Goal: Find specific page/section: Find specific page/section

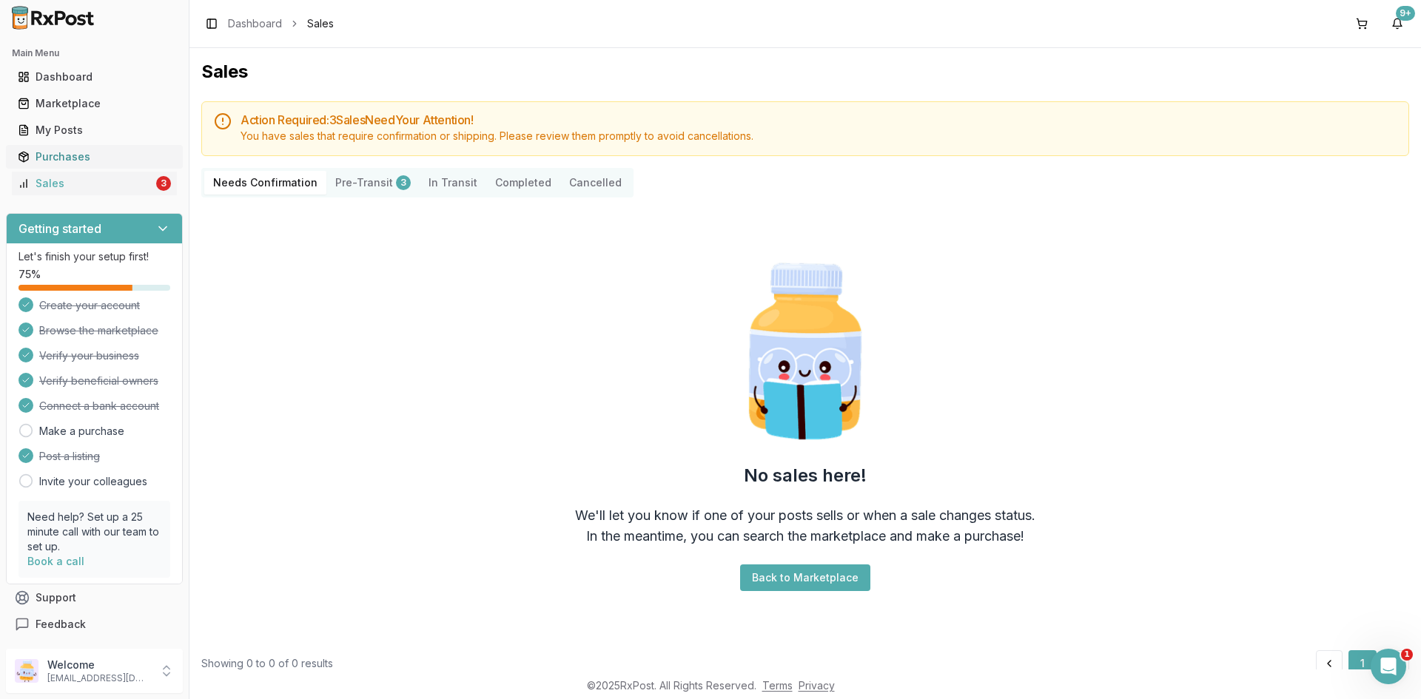
click at [86, 149] on link "Purchases" at bounding box center [94, 157] width 165 height 27
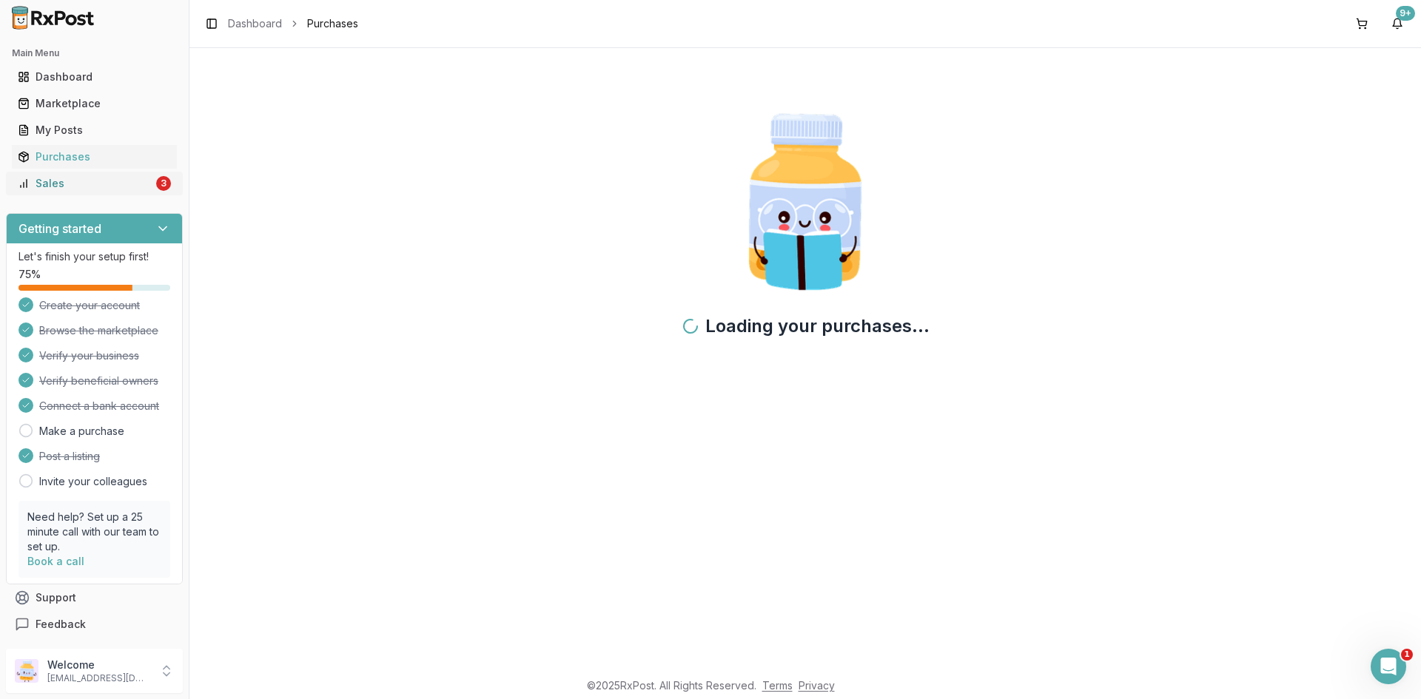
click at [83, 178] on div "Sales" at bounding box center [85, 183] width 135 height 15
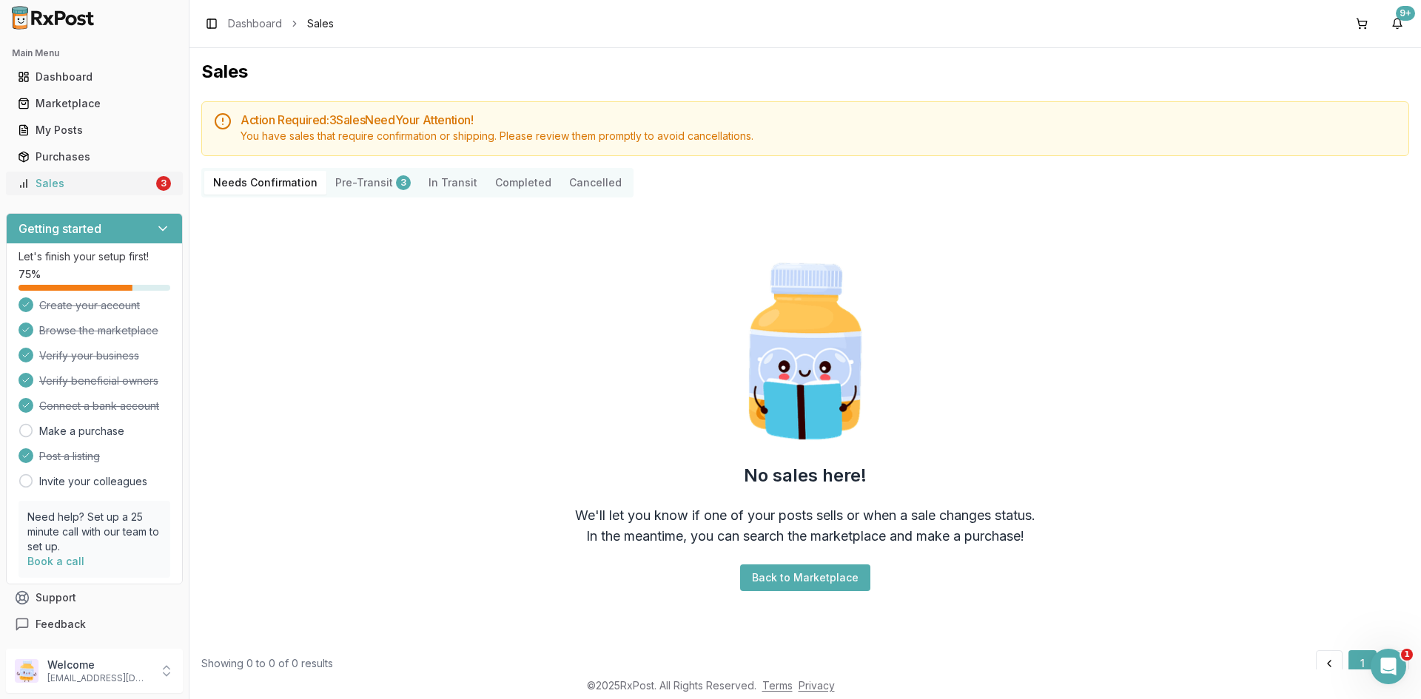
click at [139, 178] on div "Sales" at bounding box center [85, 183] width 135 height 15
click at [124, 181] on div "Sales" at bounding box center [85, 183] width 135 height 15
